Goal: Transaction & Acquisition: Purchase product/service

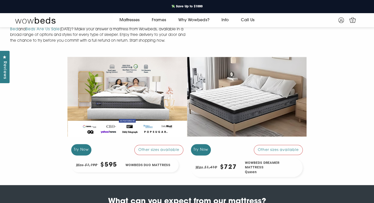
scroll to position [424, 0]
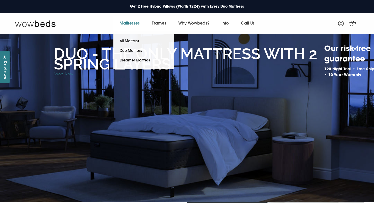
click at [135, 22] on link "Mattresses" at bounding box center [130, 23] width 32 height 14
click at [129, 26] on link "Mattresses" at bounding box center [130, 23] width 32 height 14
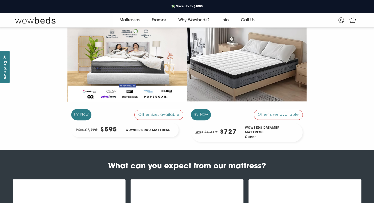
scroll to position [423, 0]
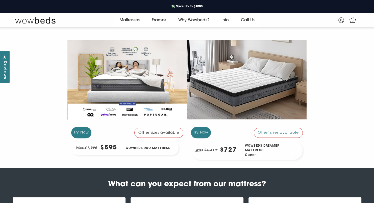
click at [87, 127] on div "Try Now" at bounding box center [81, 132] width 20 height 11
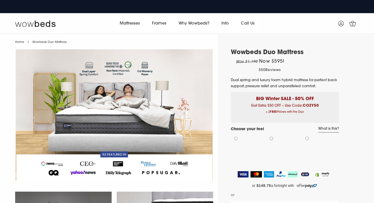
select select "Medium-Firm"
select select "Queen"
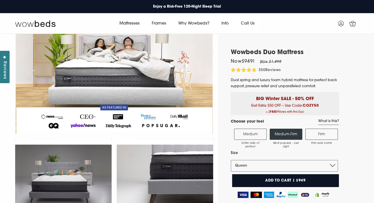
scroll to position [80, 0]
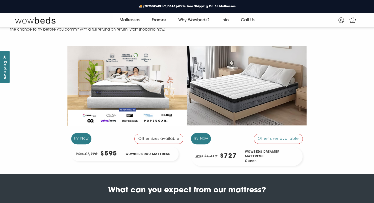
scroll to position [417, 0]
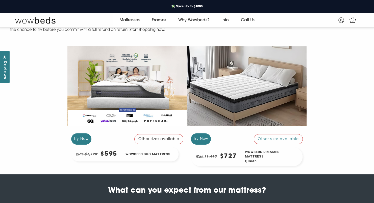
click at [85, 135] on div "Try Now" at bounding box center [81, 138] width 20 height 11
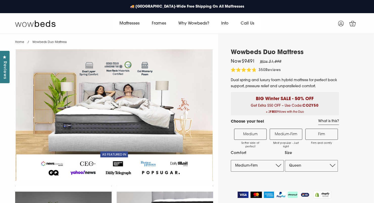
select select "Medium-Firm"
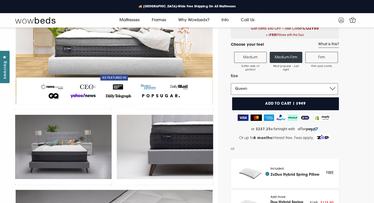
scroll to position [70, 0]
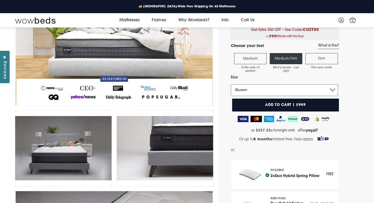
click at [269, 88] on select "Single King Single Double Queen King" at bounding box center [284, 90] width 107 height 12
click at [231, 84] on select "Single King Single Double Queen King" at bounding box center [284, 90] width 107 height 12
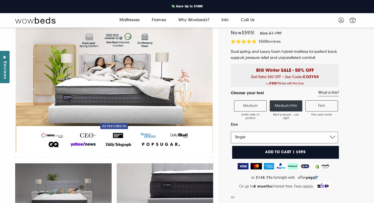
scroll to position [0, 0]
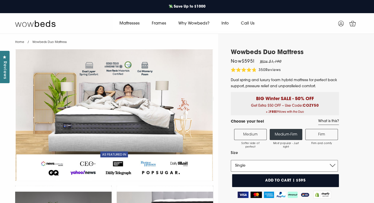
click at [258, 164] on select "Single King Single Double Queen King" at bounding box center [284, 166] width 107 height 12
click at [231, 160] on select "Single King Single Double Queen King" at bounding box center [284, 166] width 107 height 12
click at [260, 164] on select "Single King Single Double Queen King" at bounding box center [284, 166] width 107 height 12
click at [231, 160] on select "Single King Single Double Queen King" at bounding box center [284, 166] width 107 height 12
click at [266, 160] on select "Single King Single Double Queen King" at bounding box center [284, 166] width 107 height 12
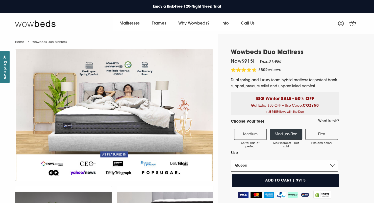
click at [231, 160] on select "Single King Single Double Queen King" at bounding box center [284, 166] width 107 height 12
click at [262, 165] on select "Single King Single Double Queen King" at bounding box center [284, 166] width 107 height 12
click at [231, 160] on select "Single King Single Double Queen King" at bounding box center [284, 166] width 107 height 12
click at [269, 163] on select "Single King Single Double Queen King" at bounding box center [284, 166] width 107 height 12
click at [231, 160] on select "Single King Single Double Queen King" at bounding box center [284, 166] width 107 height 12
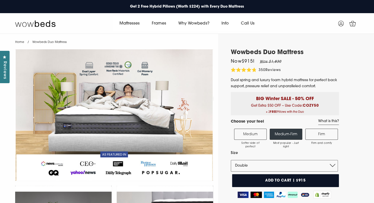
click at [260, 169] on select "Single King Single Double Queen King" at bounding box center [284, 166] width 107 height 12
select select "King Single"
click at [231, 160] on select "Single King Single Double Queen King" at bounding box center [284, 166] width 107 height 12
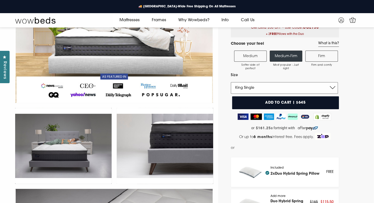
scroll to position [70, 0]
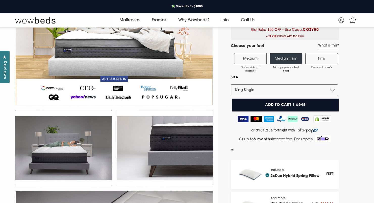
click at [290, 106] on button "Add to cart | $645" at bounding box center [285, 105] width 107 height 13
click at [308, 106] on button "Add to cart | $645" at bounding box center [285, 105] width 107 height 13
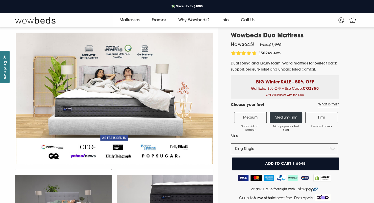
scroll to position [0, 0]
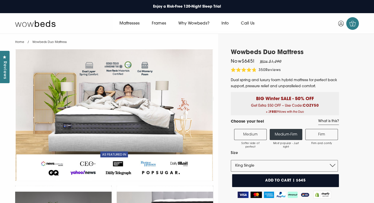
click at [353, 23] on span "2" at bounding box center [352, 24] width 5 height 5
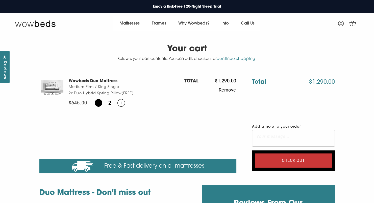
click at [97, 103] on icon at bounding box center [98, 103] width 3 height 4
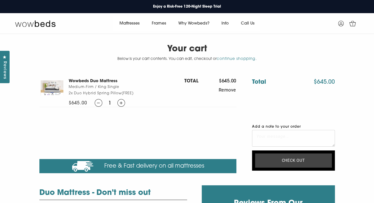
click at [297, 160] on input "Check out" at bounding box center [293, 160] width 77 height 14
